Goal: Task Accomplishment & Management: Use online tool/utility

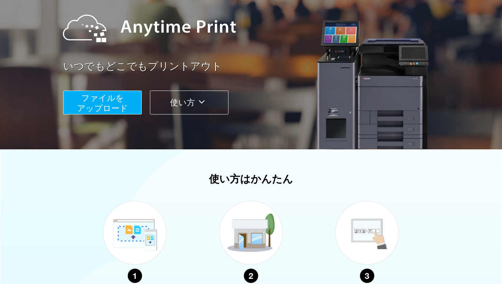
scroll to position [55, 0]
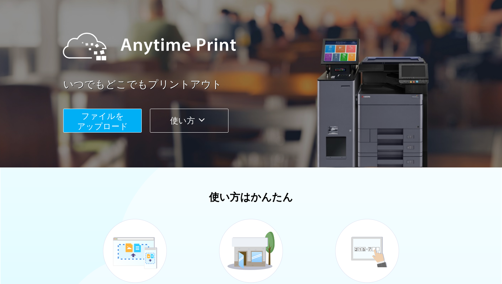
click at [129, 123] on button "ファイルを ​​アップロード" at bounding box center [102, 121] width 79 height 24
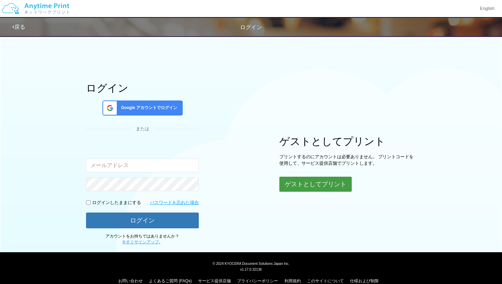
click at [324, 186] on button "ゲストとしてプリント" at bounding box center [315, 183] width 72 height 15
click at [320, 184] on button "ゲストとしてプリント" at bounding box center [315, 183] width 72 height 15
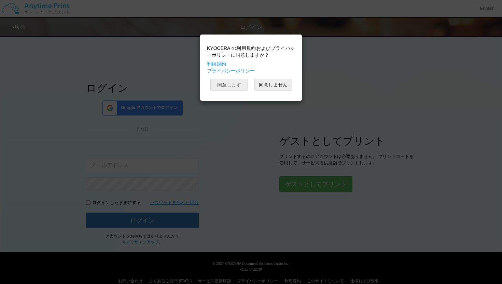
click at [244, 86] on button "同意します" at bounding box center [229, 85] width 38 height 12
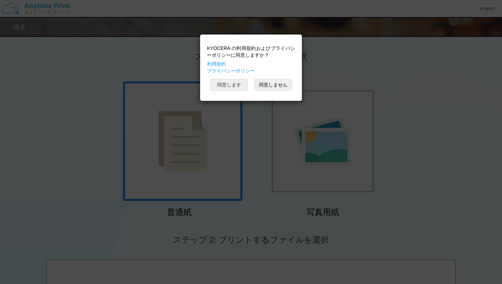
click at [238, 86] on button "同意します" at bounding box center [229, 85] width 38 height 12
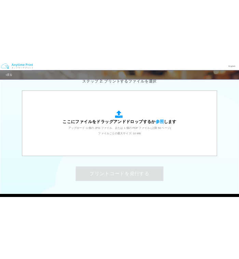
scroll to position [203, 0]
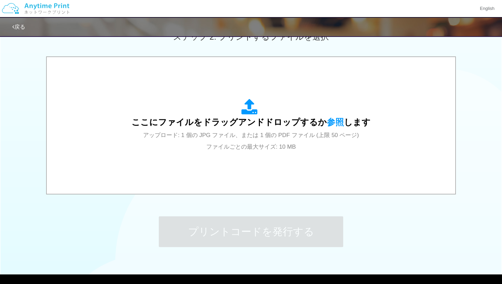
click at [233, 134] on span "アップロード: 1 個の JPG ファイル、または 1 個の PDF ファイル (上限 50 ページ) ファイルごとの最大サイズ: 10 MB" at bounding box center [251, 141] width 216 height 18
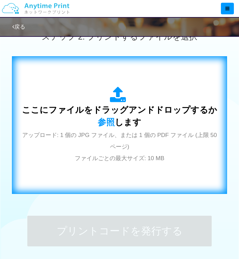
click at [151, 89] on div "ここにファイルをドラッグアンドドロップするか 参照 します アップロード: 1 個の JPG ファイル、または 1 個の PDF ファイル (上限 50 ペー…" at bounding box center [119, 125] width 201 height 77
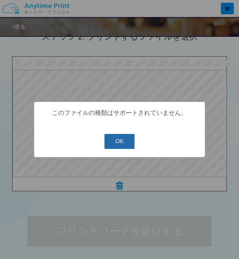
click at [118, 140] on button "OK" at bounding box center [119, 141] width 30 height 15
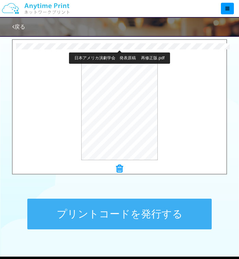
scroll to position [222, 0]
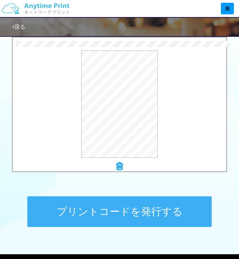
click at [140, 210] on button "プリントコードを発行する" at bounding box center [119, 212] width 184 height 31
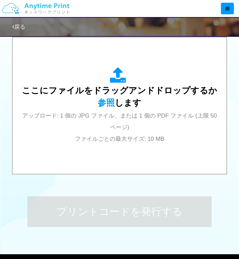
scroll to position [0, 0]
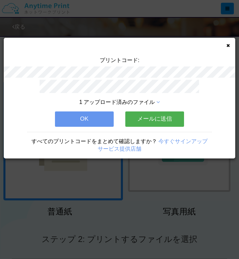
click at [85, 117] on button "OK" at bounding box center [84, 119] width 59 height 15
